Goal: Task Accomplishment & Management: Use online tool/utility

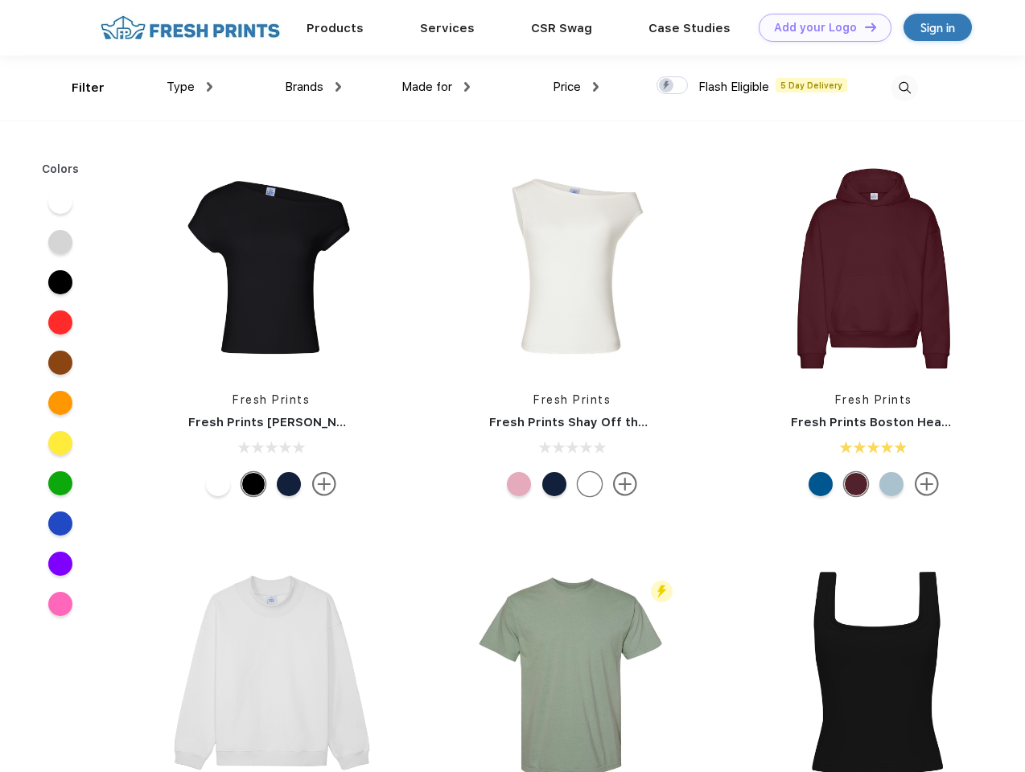
click at [819, 27] on link "Add your Logo Design Tool" at bounding box center [825, 28] width 133 height 28
click at [0, 0] on div "Design Tool" at bounding box center [0, 0] width 0 height 0
click at [863, 27] on link "Add your Logo Design Tool" at bounding box center [825, 28] width 133 height 28
click at [77, 88] on div "Filter" at bounding box center [88, 88] width 33 height 19
click at [190, 87] on span "Type" at bounding box center [181, 87] width 28 height 14
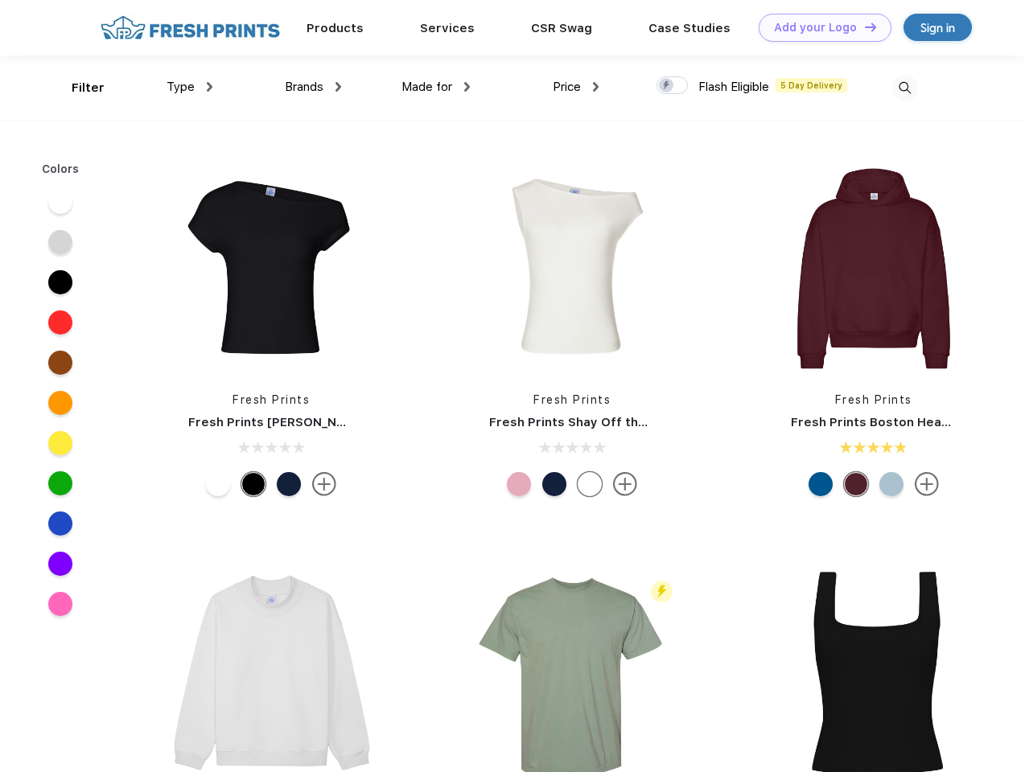
click at [313, 87] on span "Brands" at bounding box center [304, 87] width 39 height 14
click at [436, 87] on span "Made for" at bounding box center [426, 87] width 51 height 14
click at [576, 87] on span "Price" at bounding box center [567, 87] width 28 height 14
